Goal: Task Accomplishment & Management: Use online tool/utility

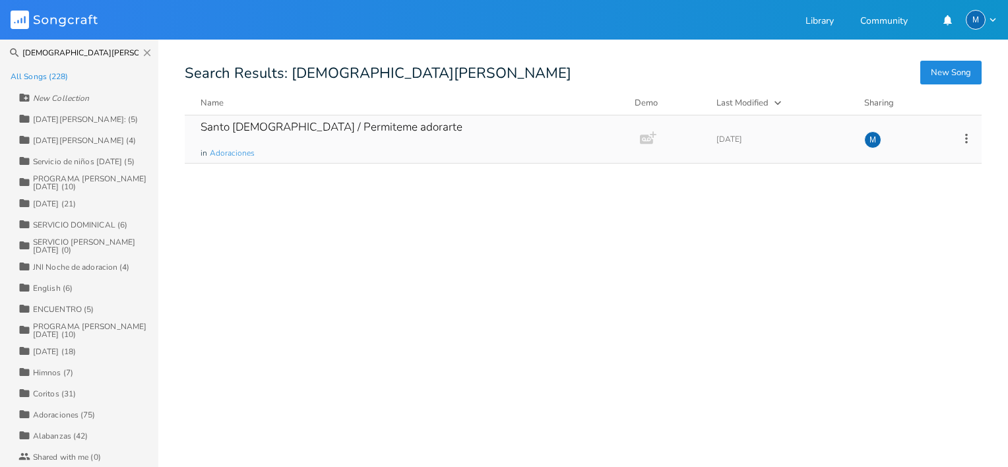
type input "[DEMOGRAPHIC_DATA][PERSON_NAME]"
click at [241, 121] on div "Santo [DEMOGRAPHIC_DATA] / Permiteme adorarte" at bounding box center [331, 126] width 262 height 11
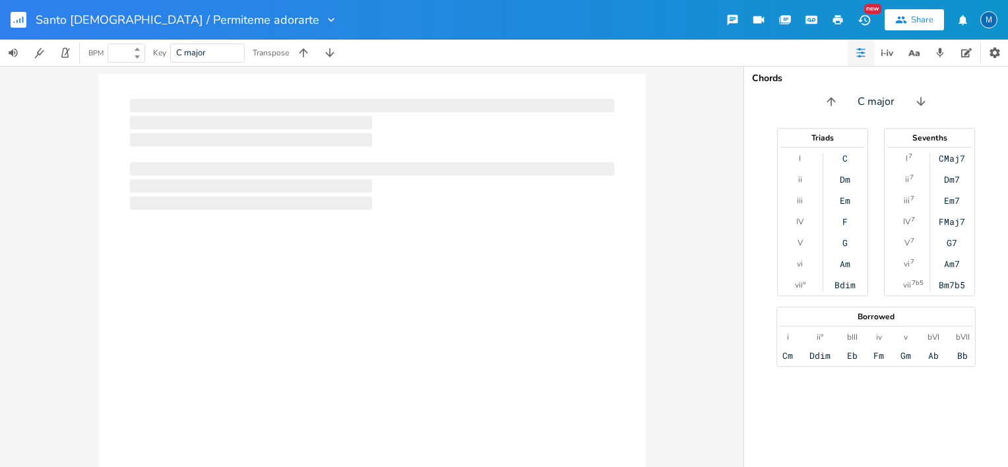
type input "100"
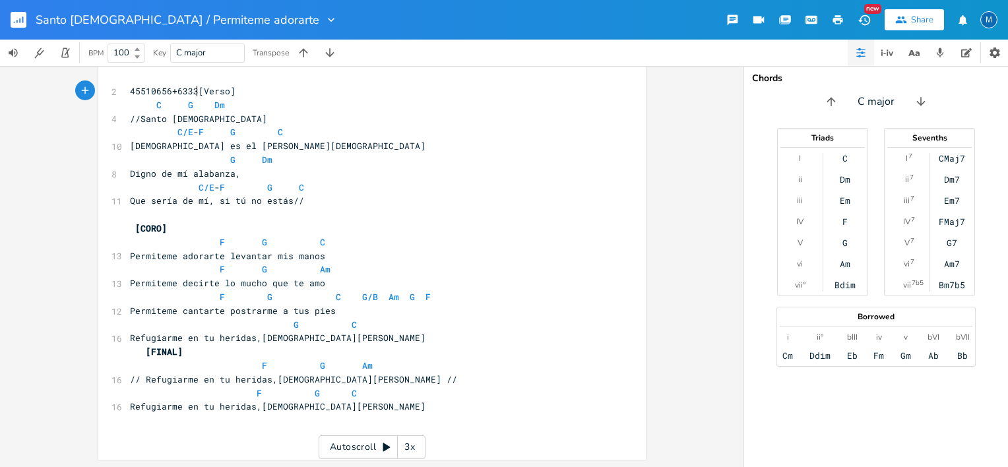
scroll to position [0, 67]
type textarea "45510656+6333123"
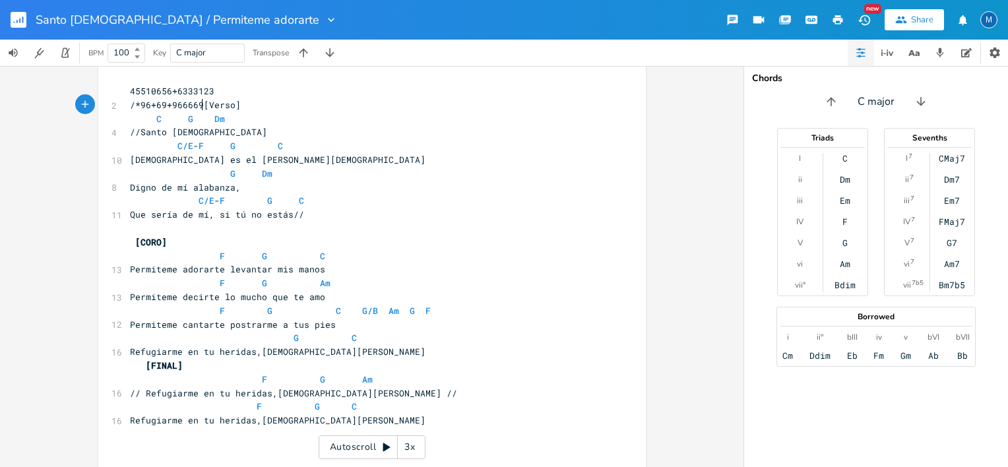
scroll to position [0, 74]
type textarea "/*96+69+966669603"
type textarea "038"
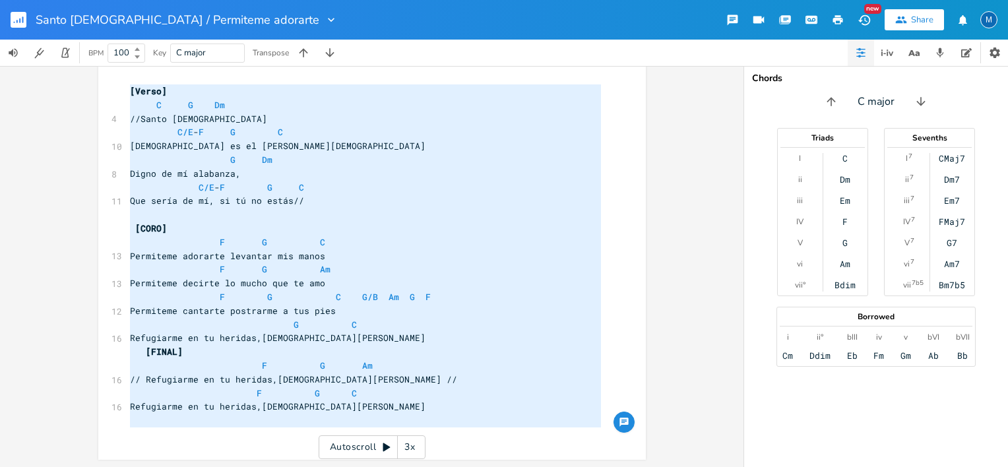
drag, startPoint x: 125, startPoint y: 89, endPoint x: 332, endPoint y: 451, distance: 417.1
click at [332, 451] on div "[Verso] C G Dm //Santo [PERSON_NAME] C/E-F G C Santo es el [PERSON_NAME][DEMOGR…" at bounding box center [371, 266] width 743 height 401
type textarea "[Verso] C G Dm //Santo [PERSON_NAME] C/E-F G C Santo es el [PERSON_NAME][DEMOGR…"
click at [992, 19] on div "M" at bounding box center [988, 19] width 17 height 17
click at [915, 111] on span "Sign Out" at bounding box center [920, 113] width 31 height 9
